Goal: Obtain resource: Download file/media

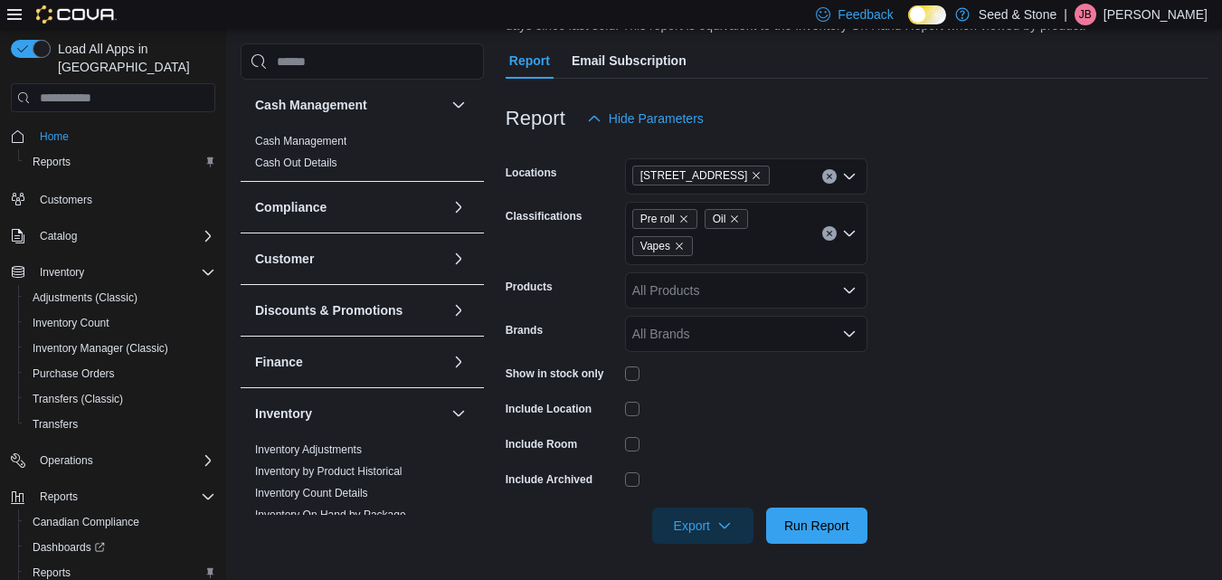
scroll to position [176, 0]
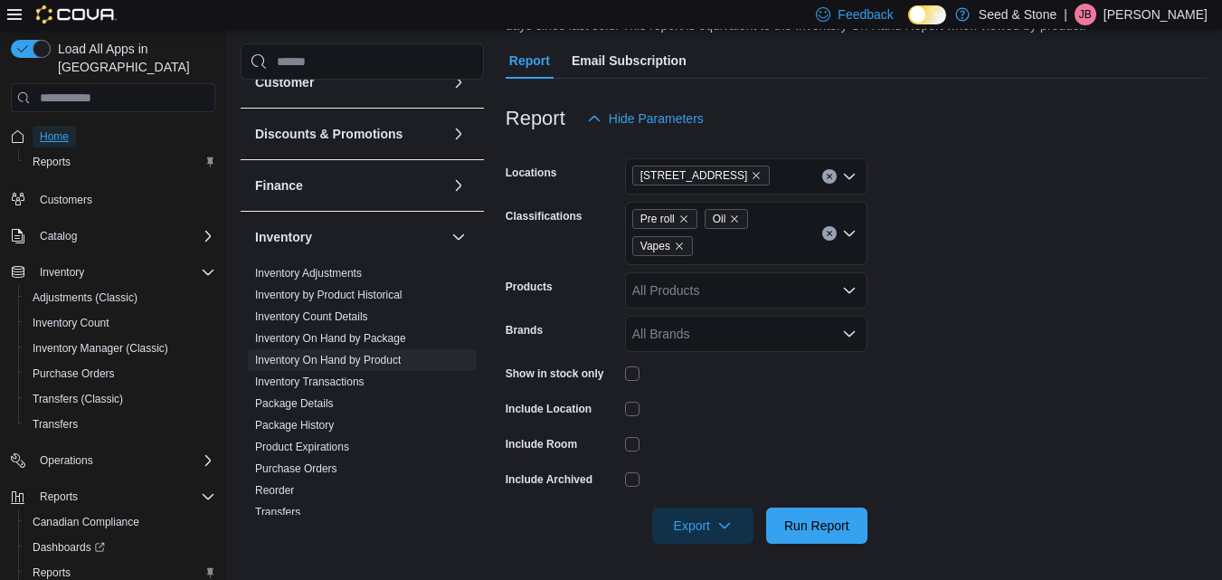
click at [60, 128] on span "Home" at bounding box center [54, 137] width 29 height 22
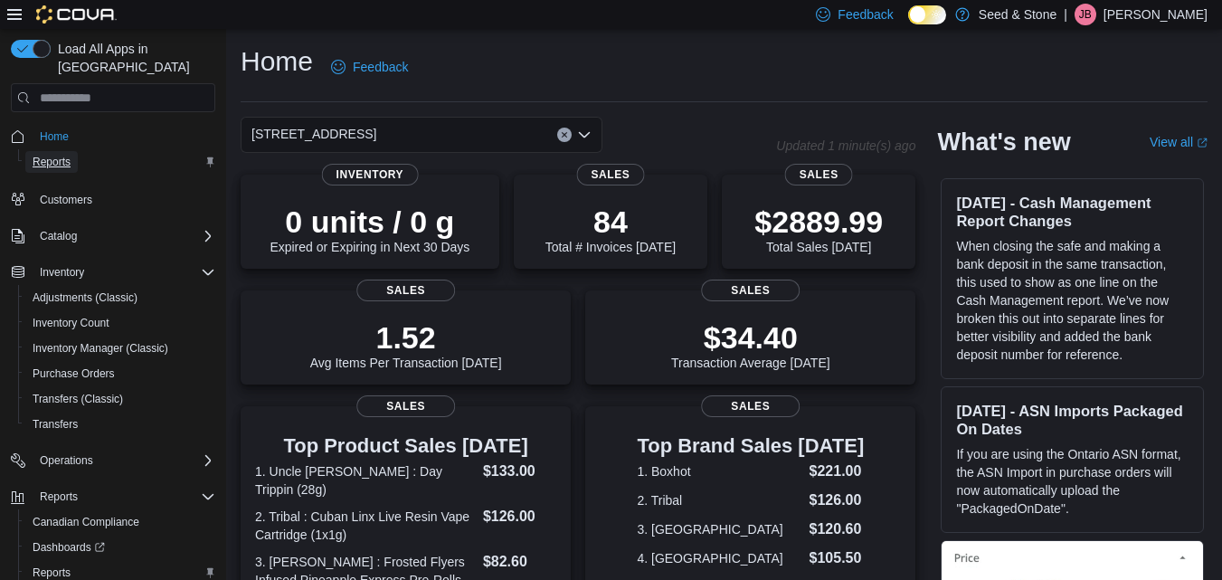
click at [58, 155] on span "Reports" at bounding box center [52, 162] width 38 height 14
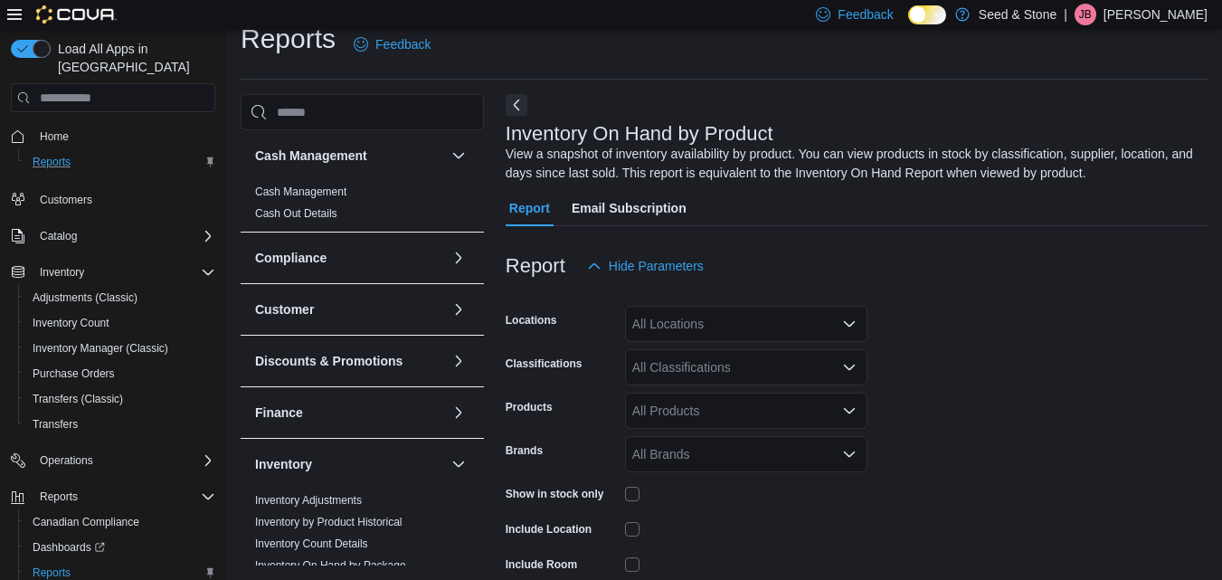
scroll to position [61, 0]
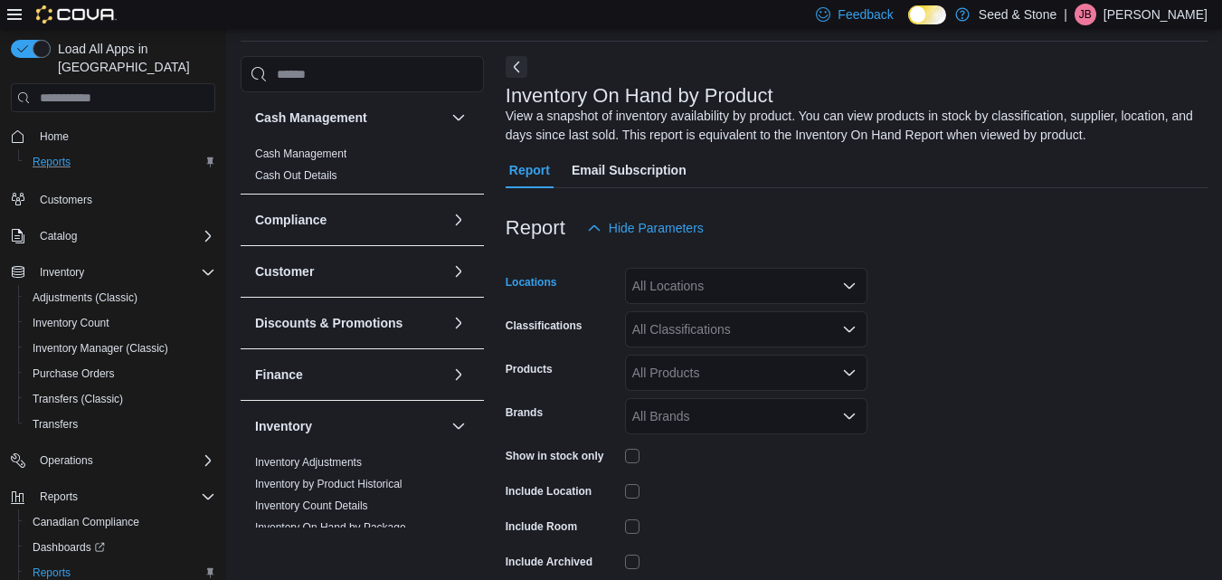
click at [737, 290] on div "All Locations" at bounding box center [746, 286] width 242 height 36
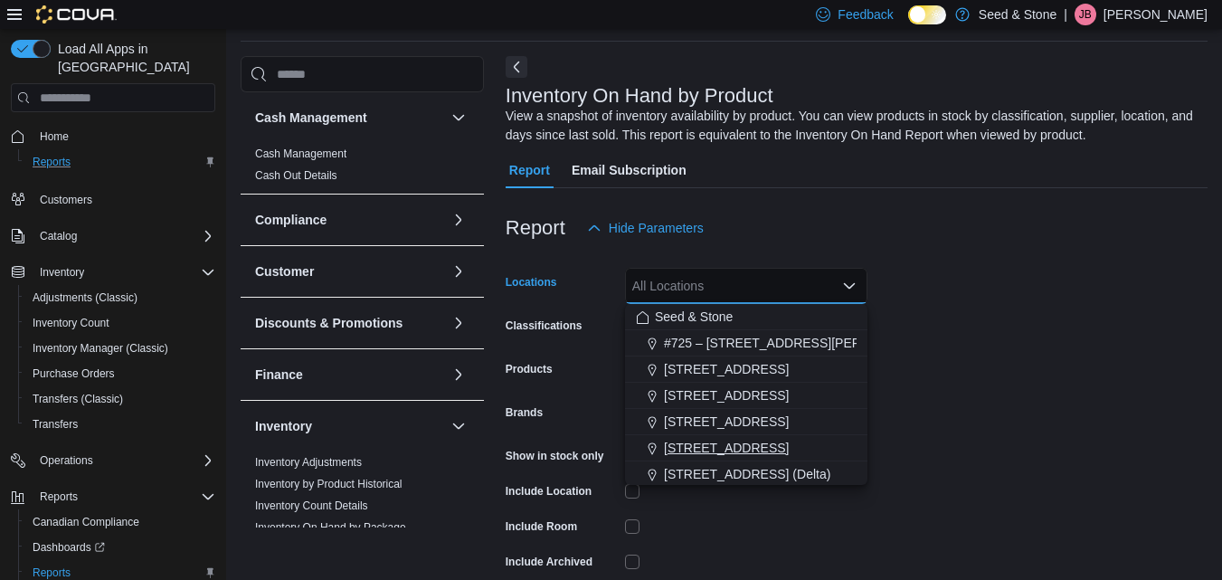
click at [737, 439] on span "[STREET_ADDRESS]" at bounding box center [726, 448] width 125 height 18
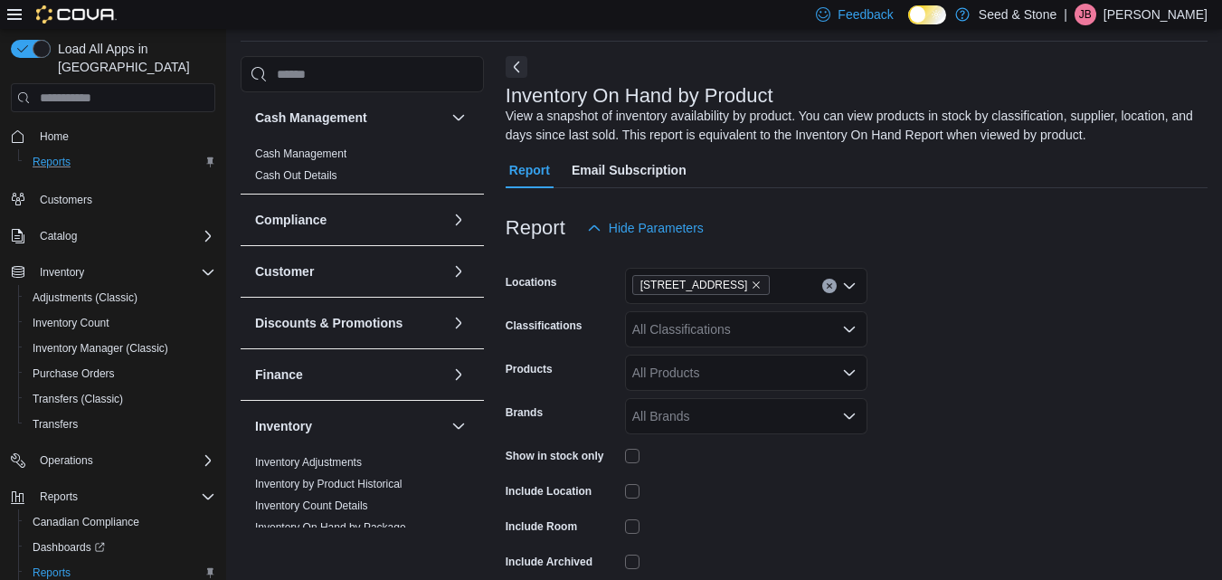
click at [1017, 282] on form "Locations [STREET_ADDRESS] Classifications All Classifications Products All Pro…" at bounding box center [857, 436] width 702 height 380
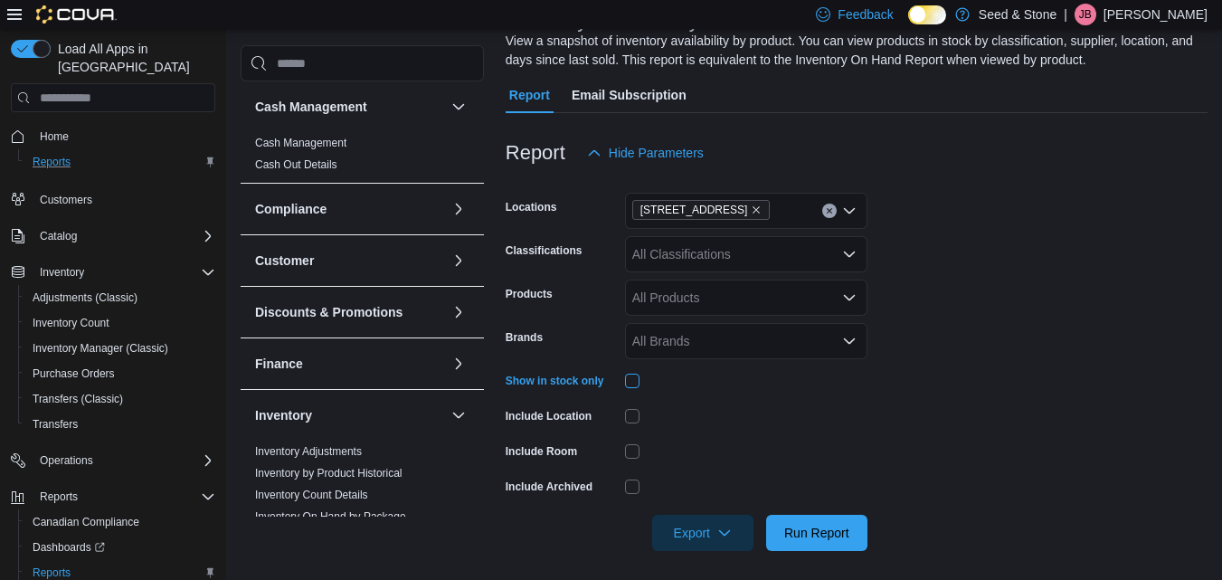
scroll to position [143, 0]
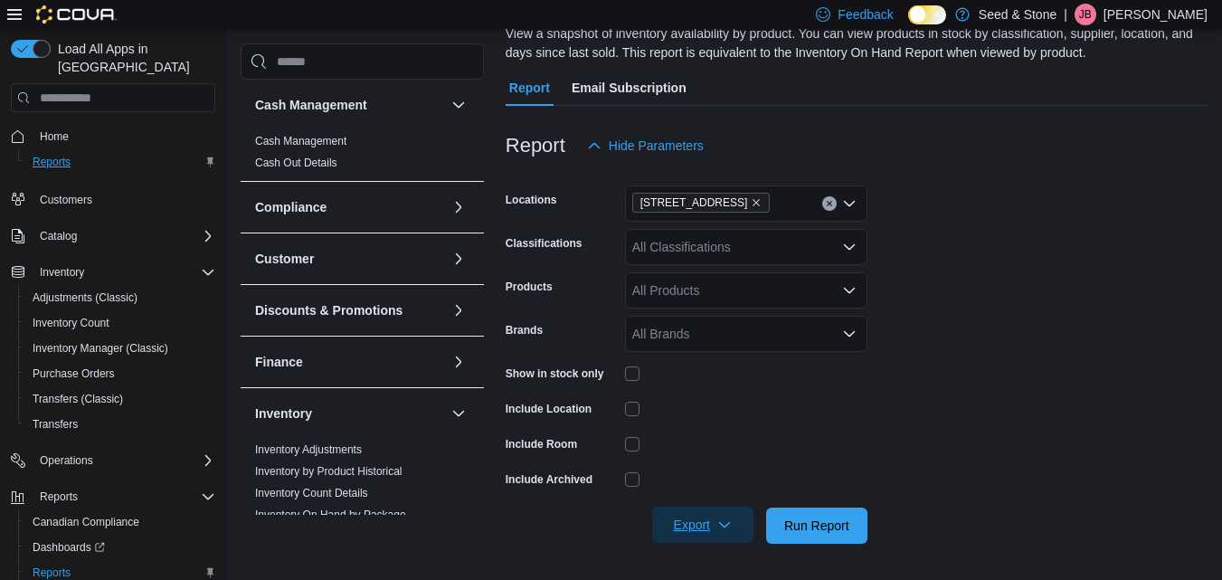
click at [713, 529] on span "Export" at bounding box center [703, 525] width 80 height 36
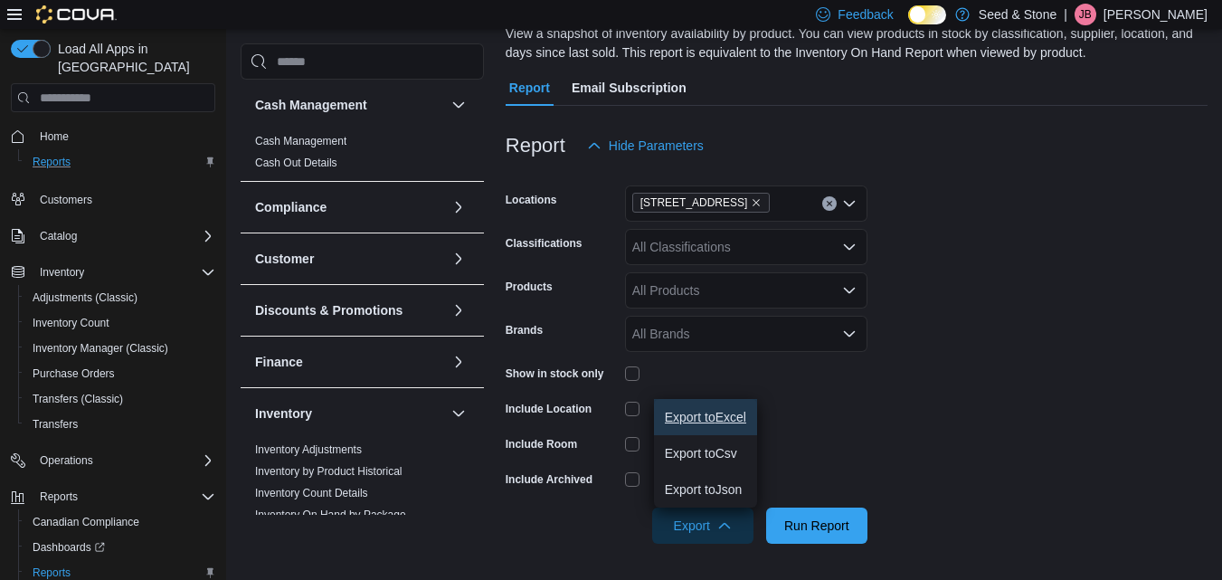
click at [728, 405] on button "Export to Excel" at bounding box center [705, 417] width 103 height 36
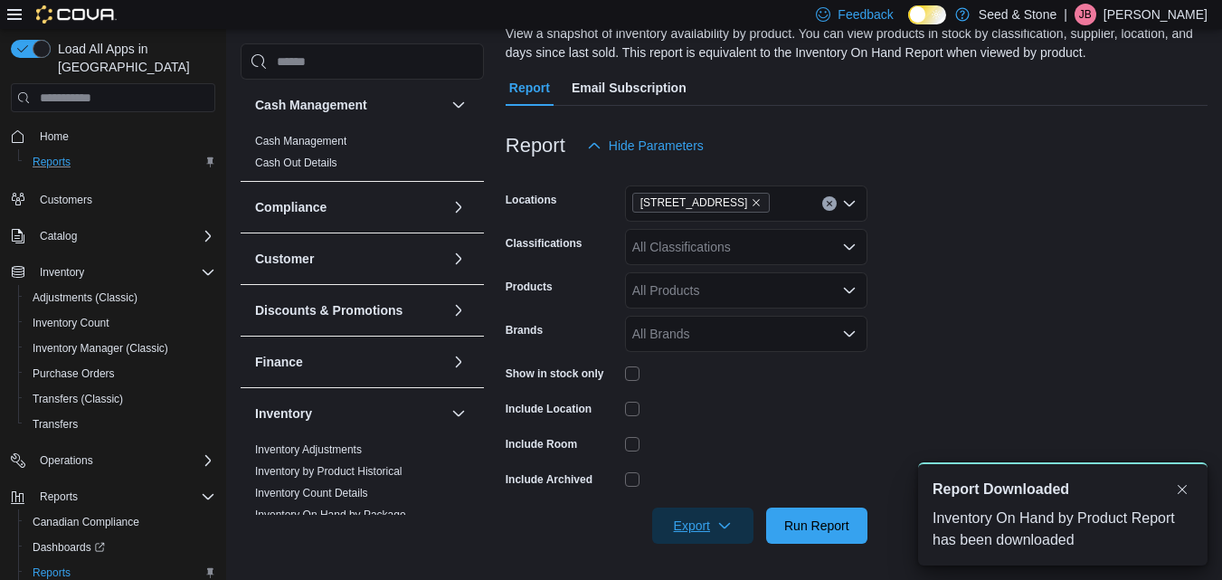
scroll to position [0, 0]
